Goal: Complete application form: Complete application form

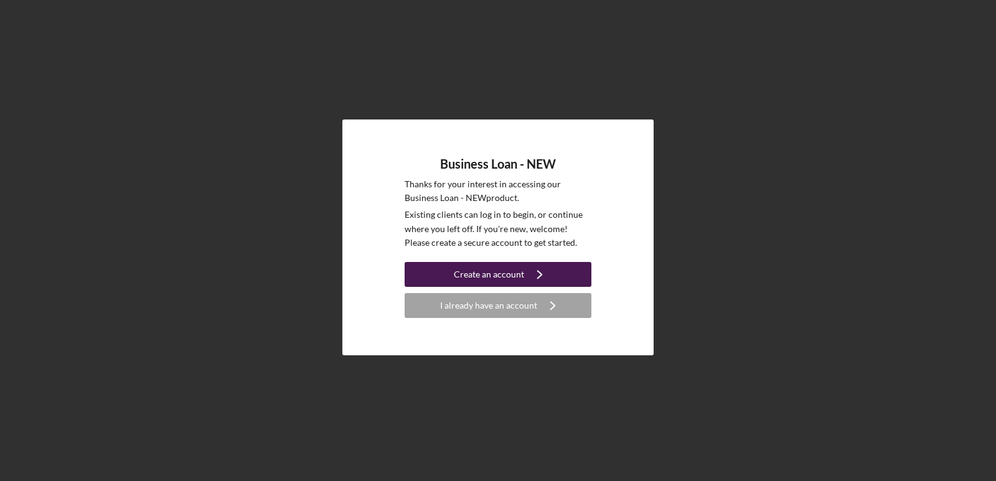
click at [489, 274] on div "Create an account" at bounding box center [489, 274] width 70 height 25
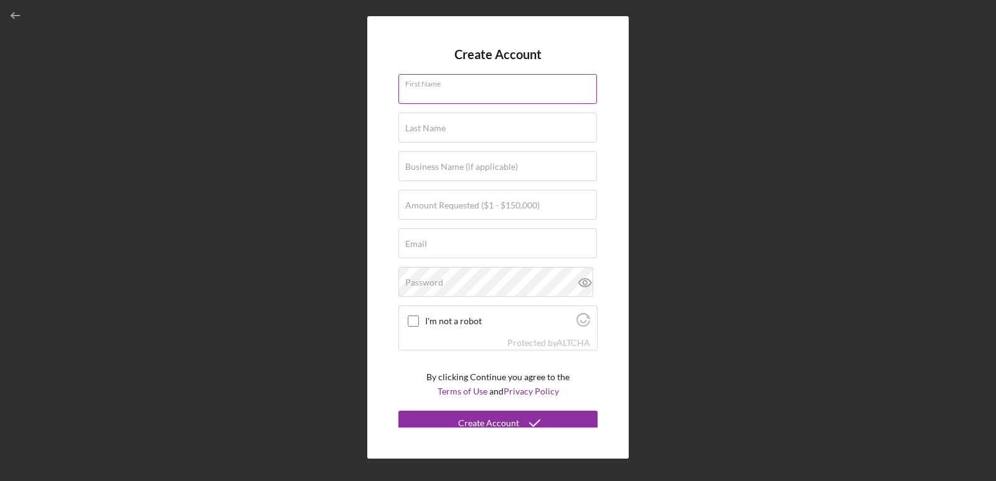
click at [450, 91] on input "First Name" at bounding box center [497, 89] width 198 height 30
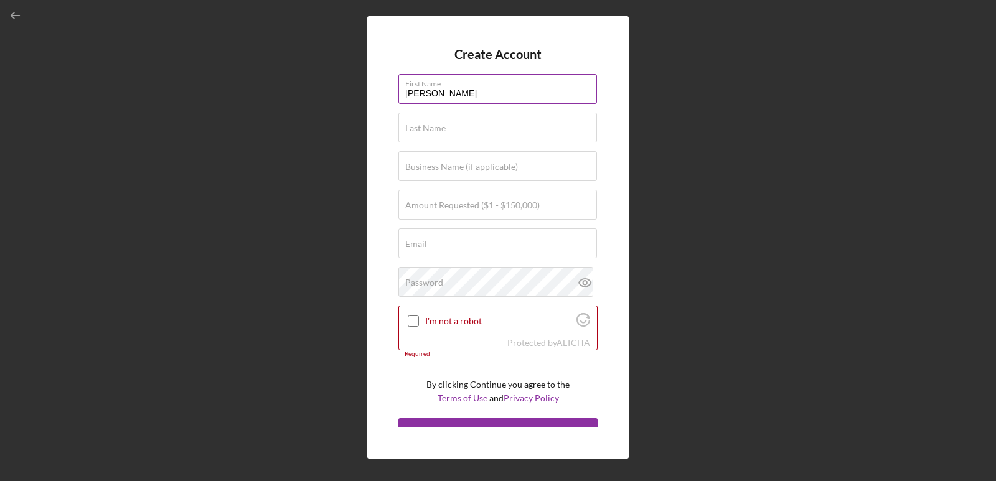
type input "[PERSON_NAME]"
type input "Fields"
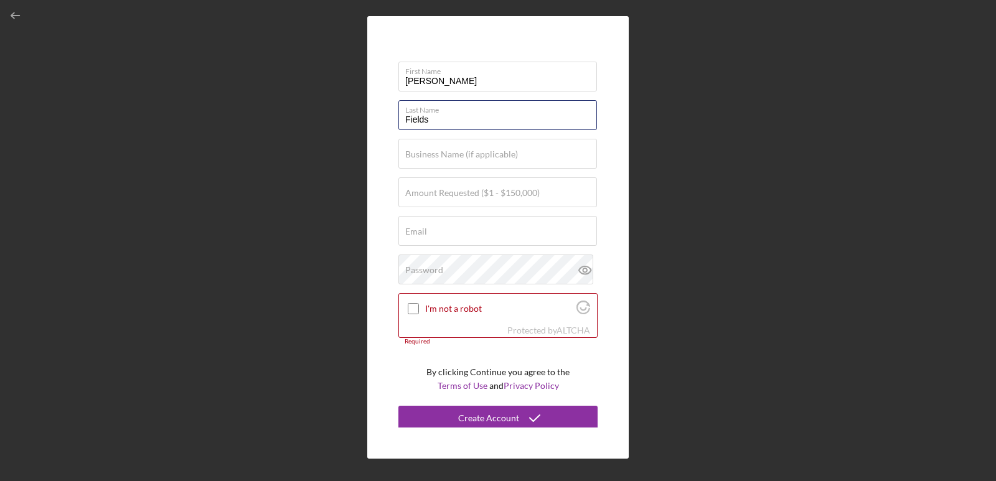
scroll to position [16, 0]
click at [469, 156] on label "Business Name (if applicable)" at bounding box center [461, 151] width 113 height 10
click at [469, 156] on input "Business Name (if applicable)" at bounding box center [497, 151] width 198 height 30
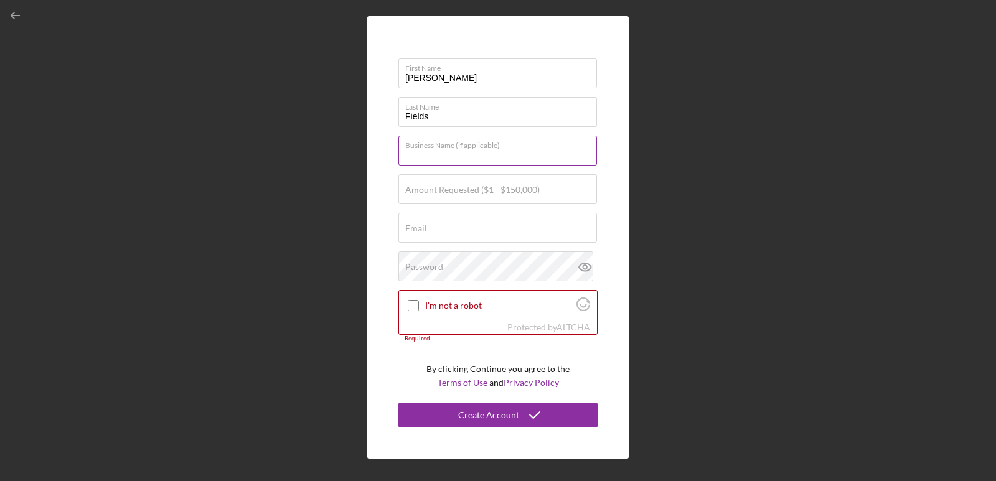
click at [429, 159] on input "Business Name (if applicable)" at bounding box center [497, 151] width 198 height 30
paste input "Center Field Sports Bar"
type input "Center Field Sports Bar"
click at [462, 194] on label "Amount Requested ($1 - $150,000)" at bounding box center [472, 190] width 134 height 10
click at [462, 194] on input "Amount Requested ($1 - $150,000)" at bounding box center [497, 189] width 198 height 30
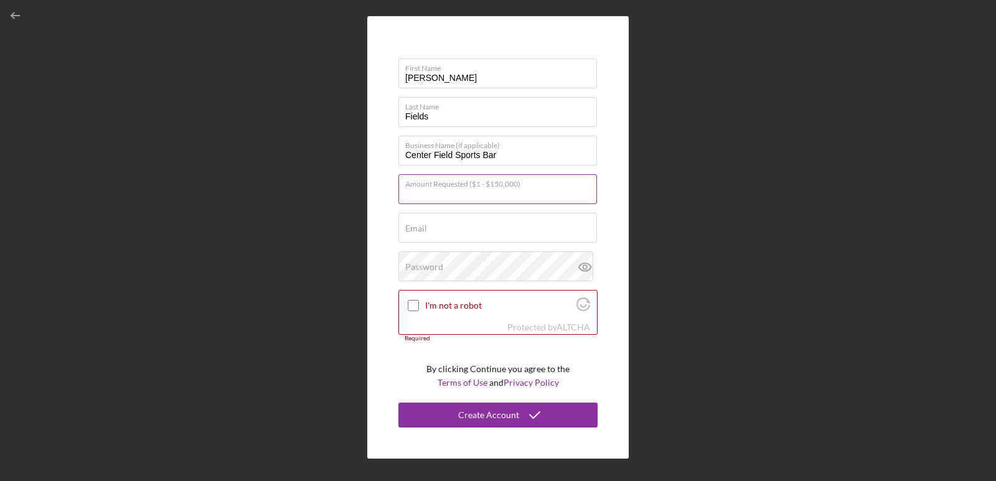
type input "$9"
type input "$1"
type input "$98,000"
click at [446, 232] on input "Email" at bounding box center [497, 228] width 198 height 30
click at [468, 236] on input "Email" at bounding box center [497, 228] width 198 height 30
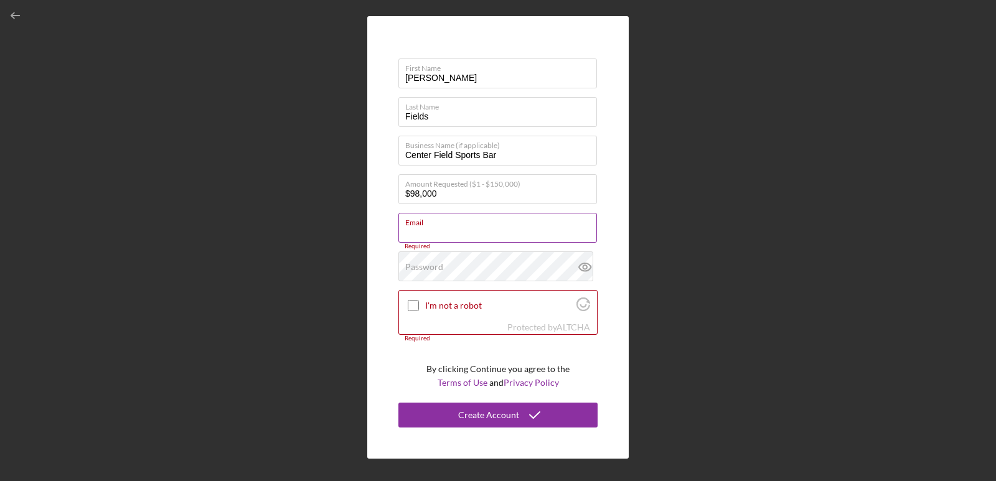
paste input "[EMAIL_ADDRESS][DOMAIN_NAME]"
type input "[EMAIL_ADDRESS][DOMAIN_NAME]"
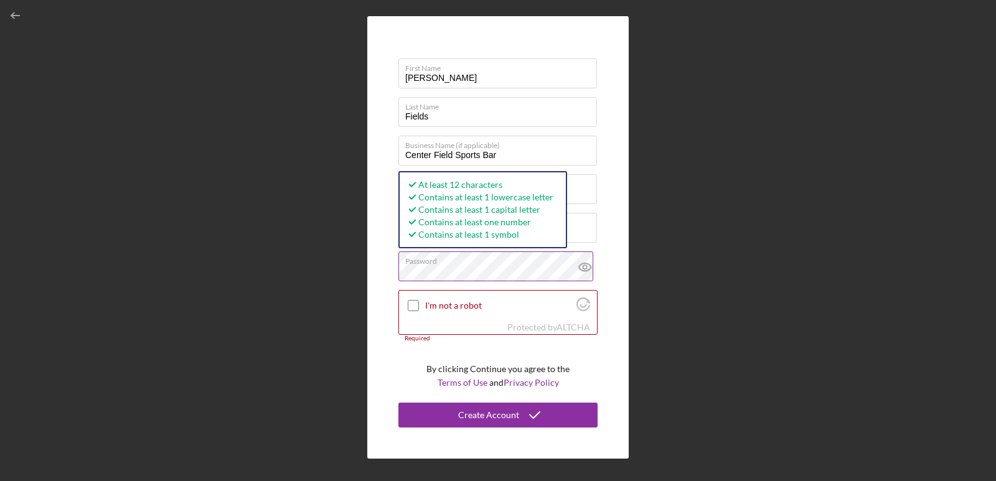
click at [581, 267] on icon at bounding box center [584, 266] width 31 height 31
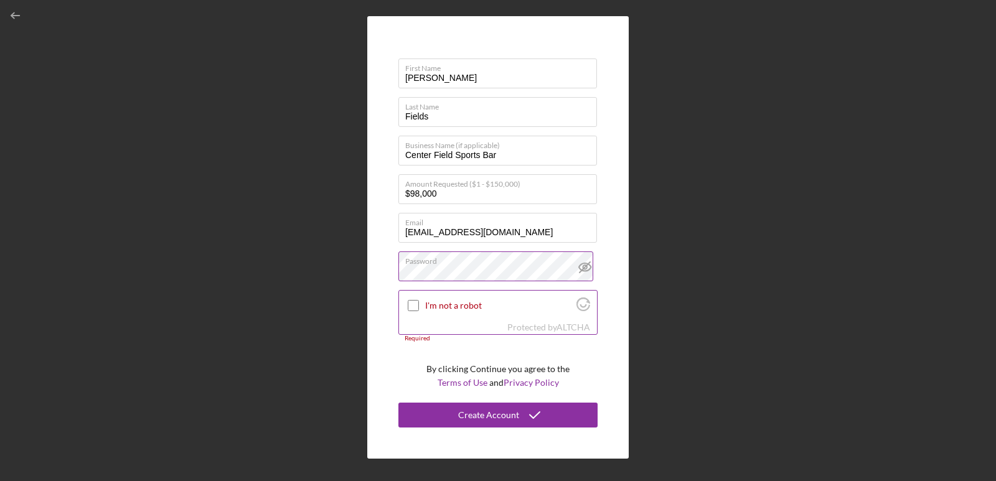
click at [415, 304] on input "I'm not a robot" at bounding box center [413, 305] width 11 height 11
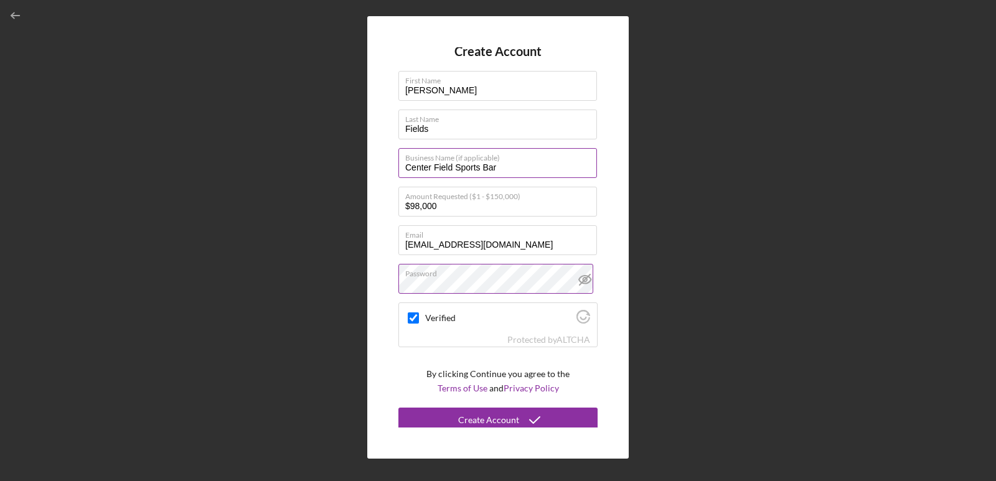
scroll to position [0, 0]
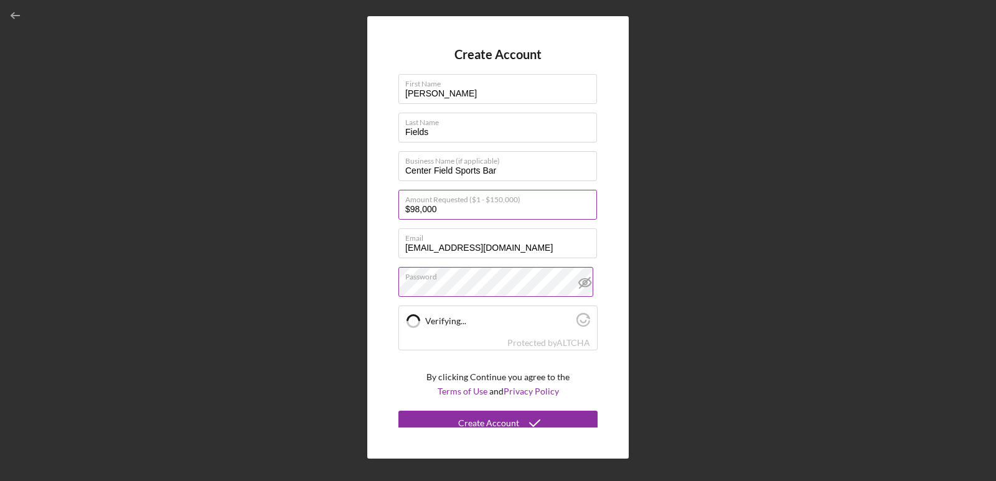
checkbox input "true"
click at [384, 233] on div "Create Account First Name [PERSON_NAME] Last Name Fields Business Name (if appl…" at bounding box center [497, 237] width 261 height 442
click at [514, 419] on div "Create Account" at bounding box center [488, 423] width 61 height 25
